Goal: Task Accomplishment & Management: Use online tool/utility

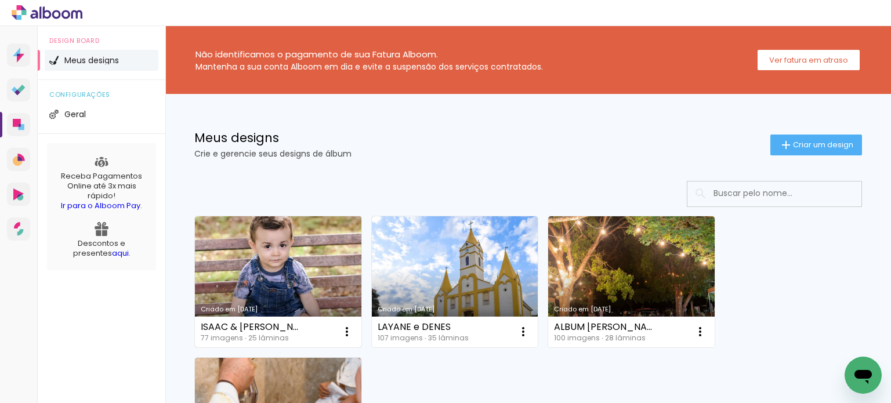
click at [283, 264] on link "Criado em [DATE]" at bounding box center [278, 281] width 166 height 131
